Goal: Navigation & Orientation: Find specific page/section

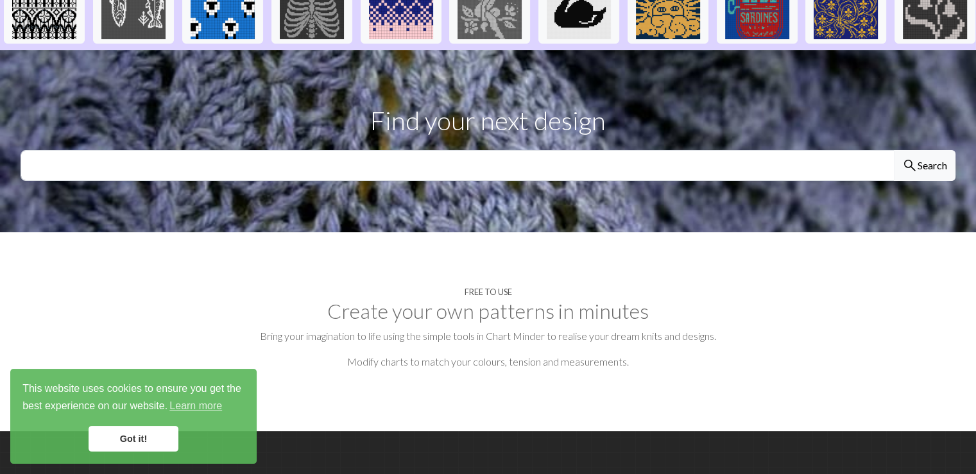
scroll to position [182, 0]
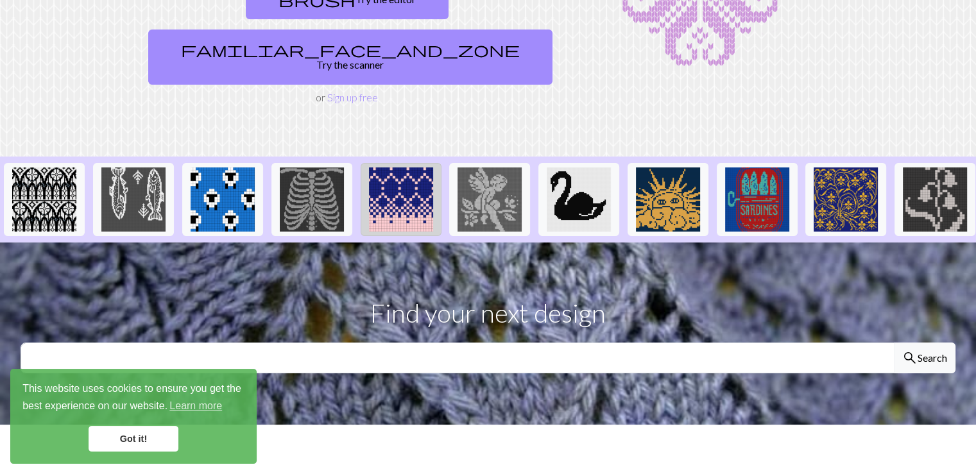
click at [414, 174] on img at bounding box center [401, 200] width 64 height 64
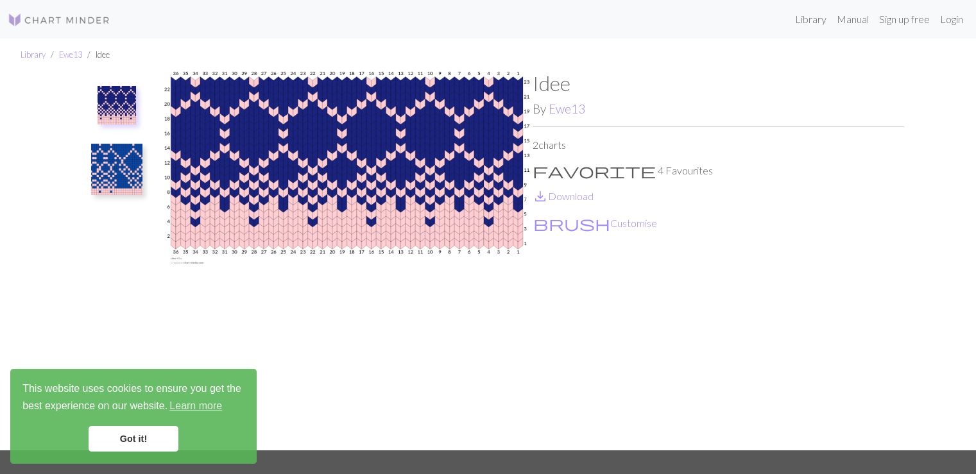
click at [485, 193] on img at bounding box center [347, 260] width 372 height 379
click at [123, 100] on img at bounding box center [117, 105] width 39 height 39
click at [121, 159] on img at bounding box center [116, 169] width 51 height 51
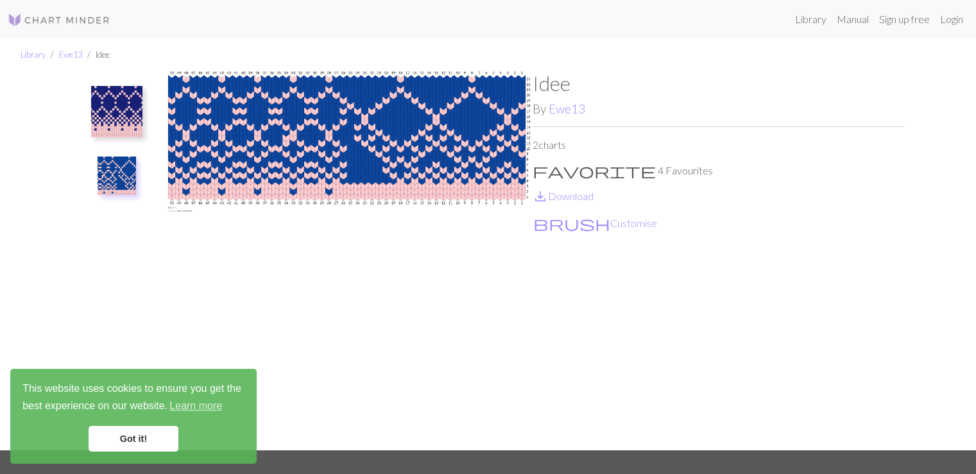
click at [115, 105] on img at bounding box center [116, 111] width 51 height 51
